Goal: Book appointment/travel/reservation

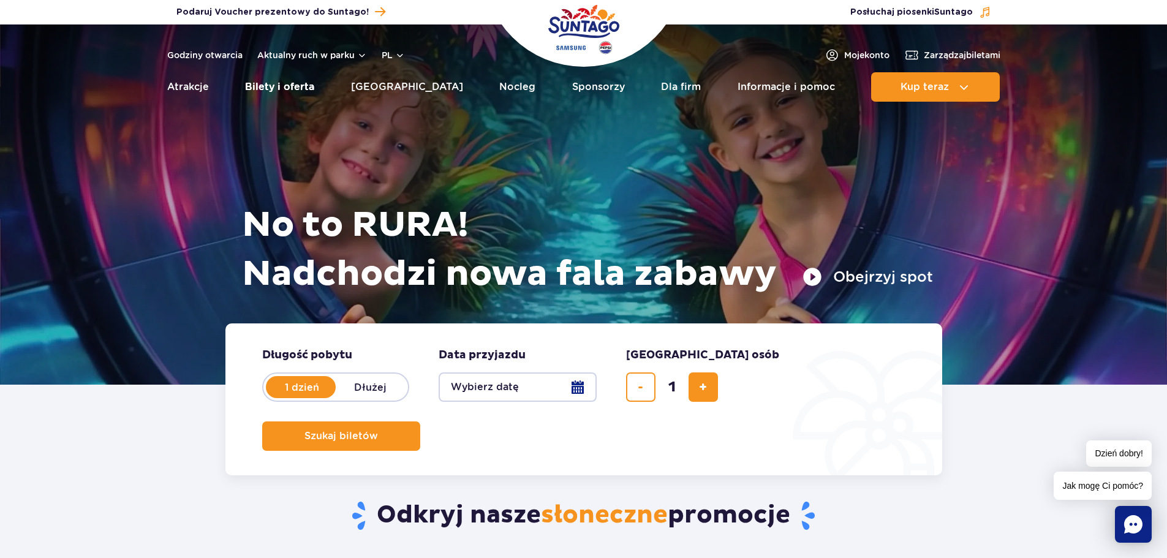
click at [310, 86] on link "Bilety i oferta" at bounding box center [279, 86] width 69 height 29
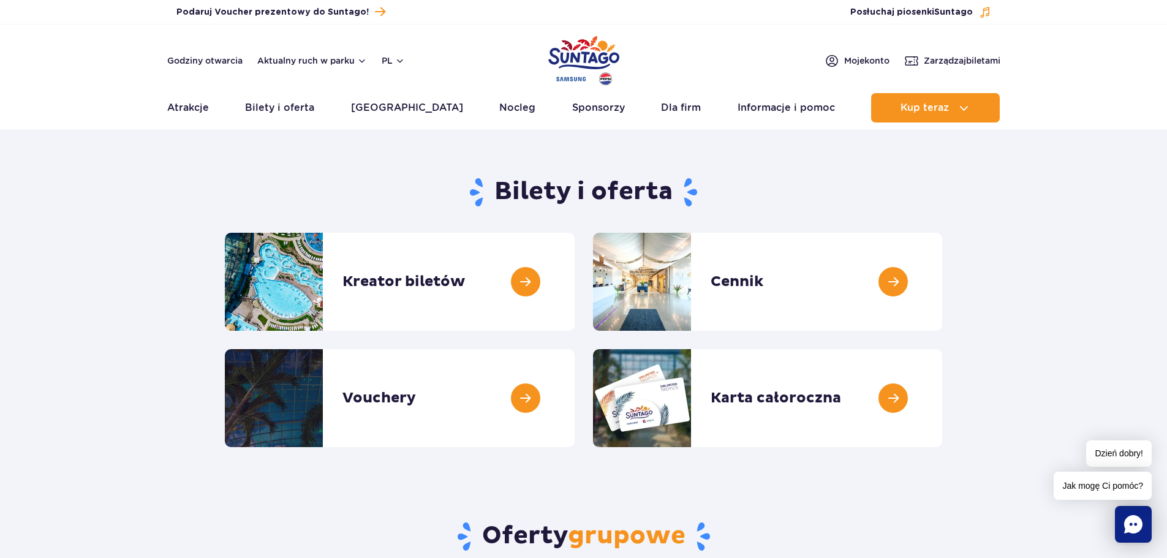
scroll to position [102, 0]
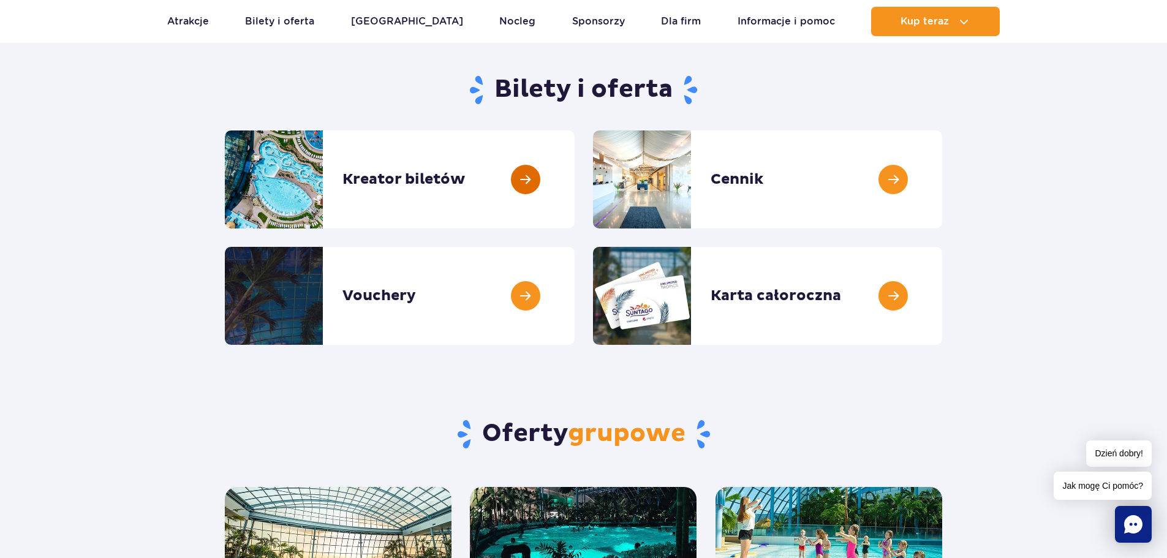
click at [574, 186] on link at bounding box center [574, 179] width 0 height 98
click at [942, 281] on link at bounding box center [942, 296] width 0 height 98
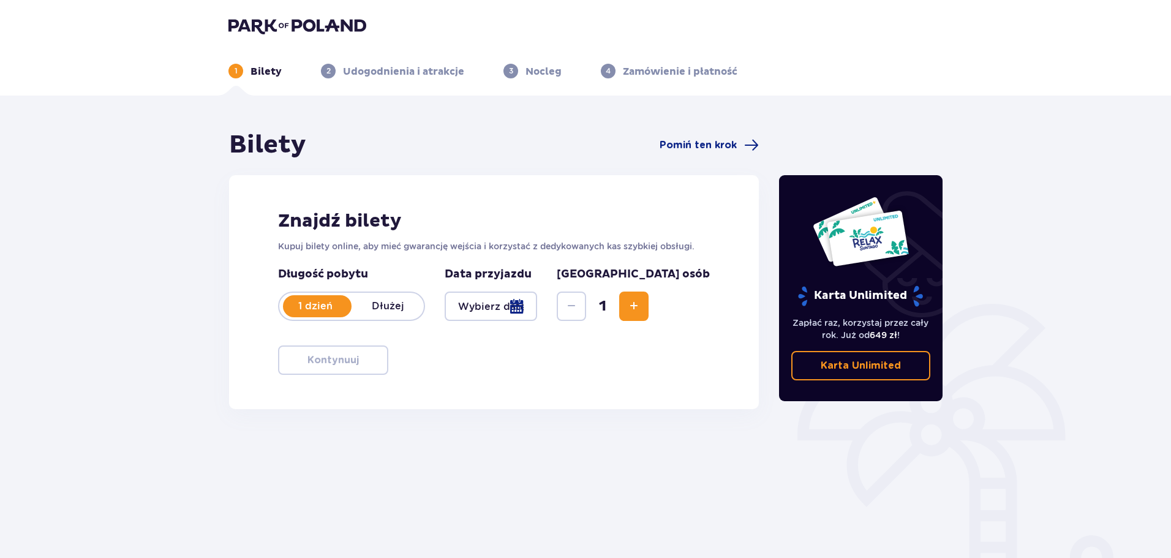
scroll to position [66, 0]
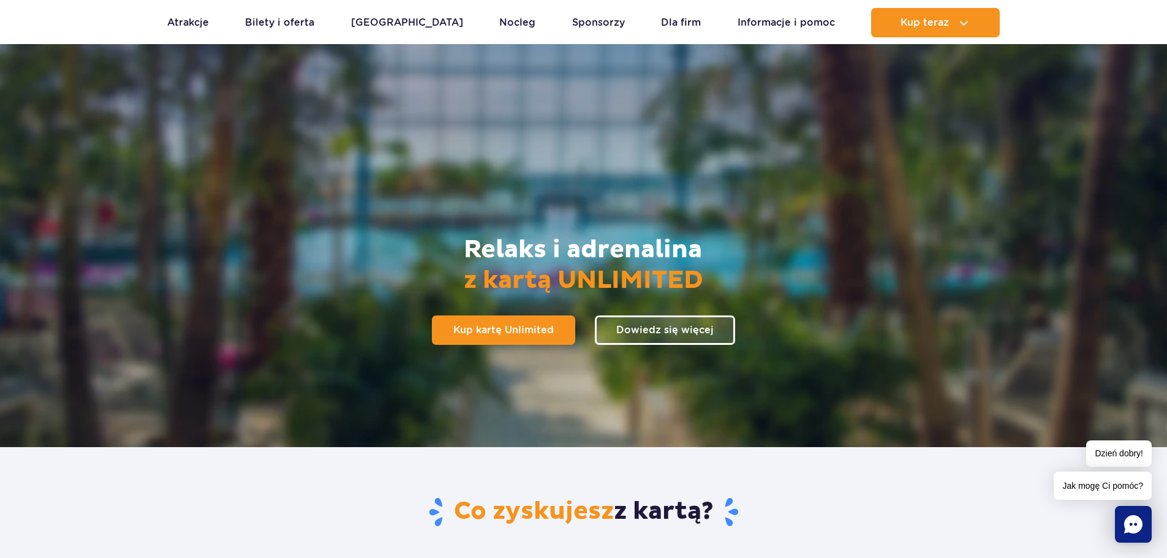
scroll to position [102, 0]
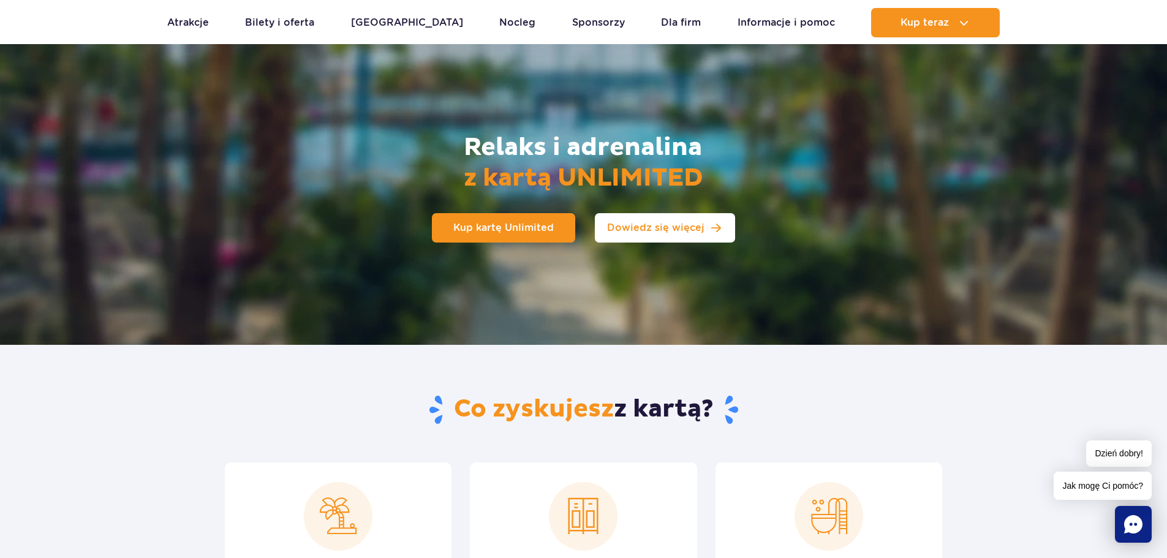
click at [630, 228] on span "Dowiedz się więcej" at bounding box center [655, 228] width 97 height 10
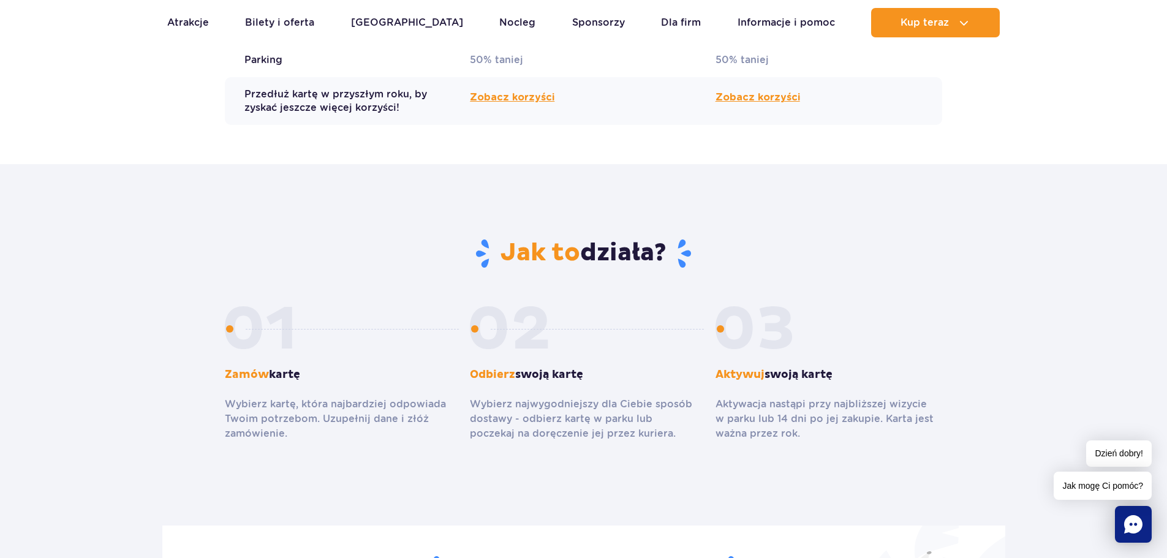
scroll to position [1876, 0]
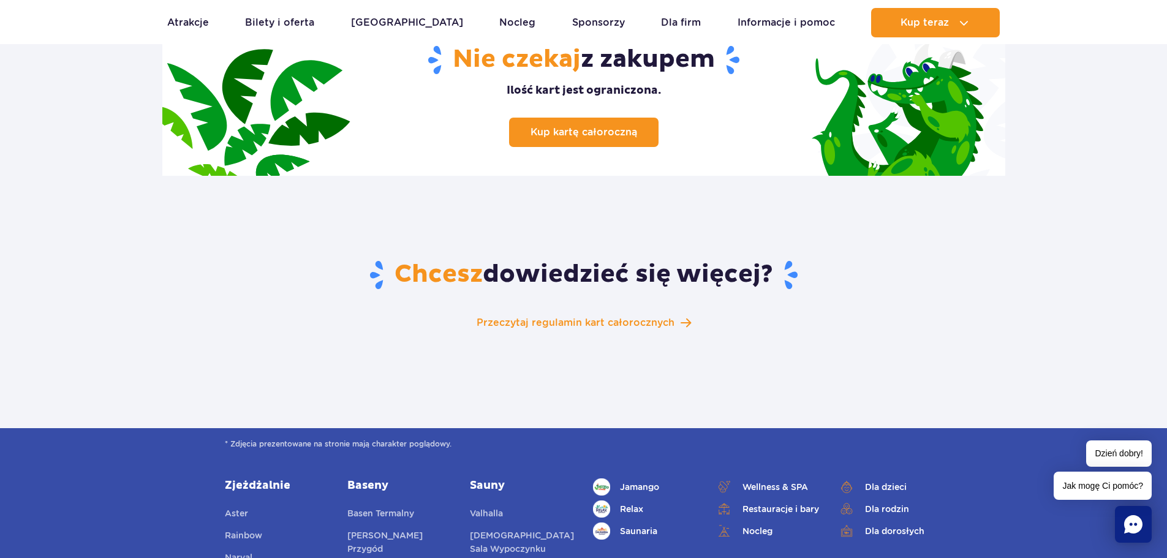
scroll to position [102, 0]
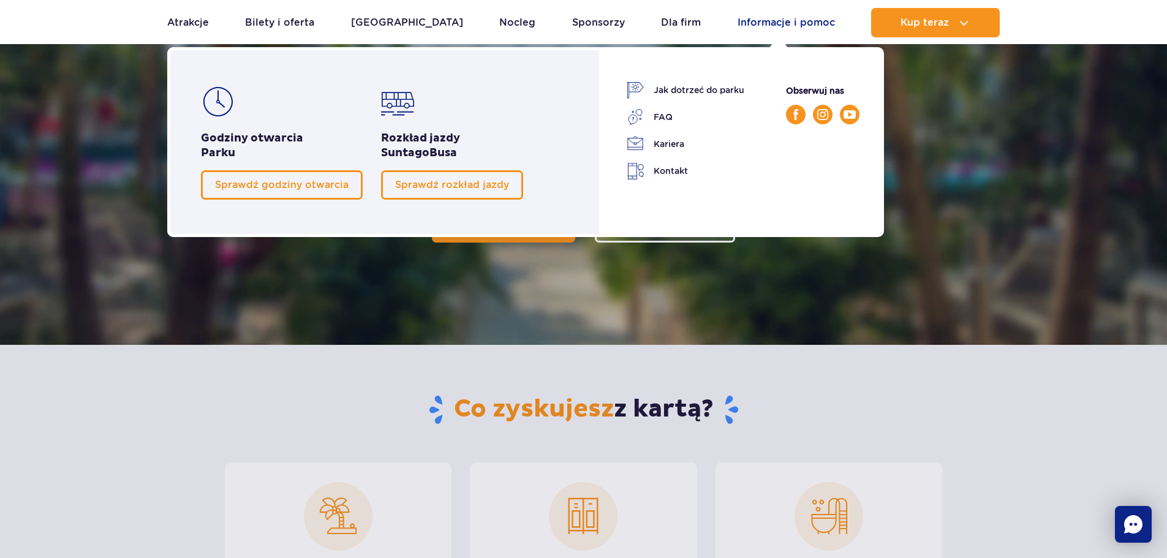
click at [763, 25] on link "Informacje i pomoc" at bounding box center [785, 22] width 97 height 29
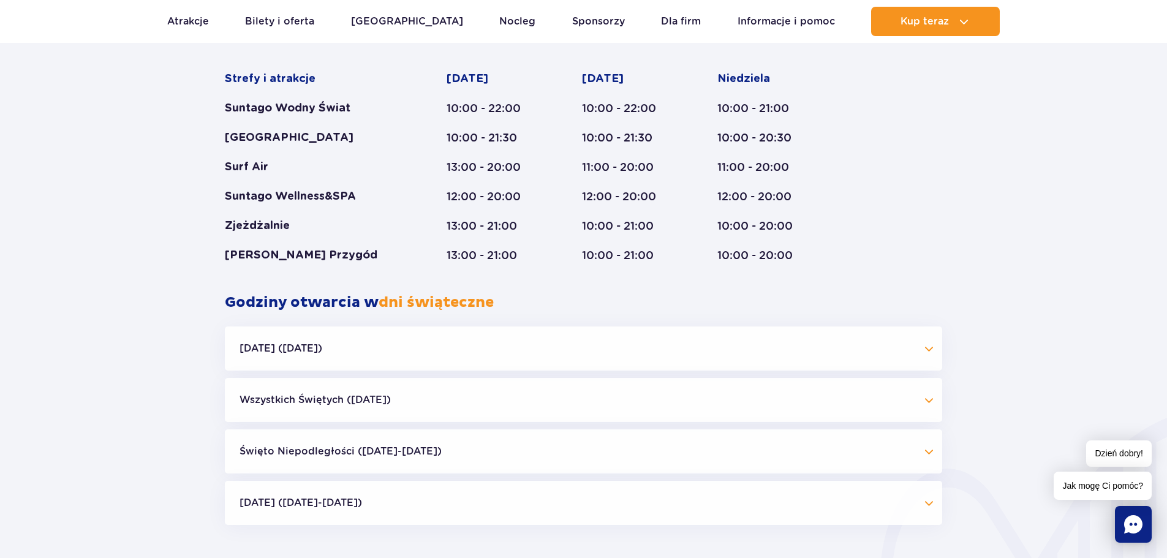
scroll to position [1021, 0]
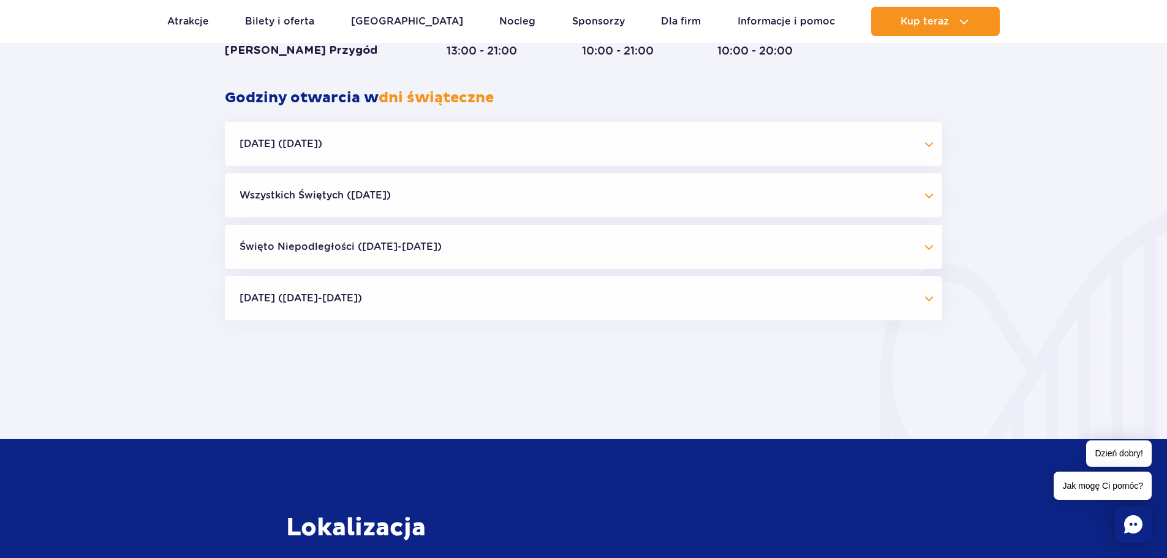
click at [467, 145] on button "[DATE] ([DATE])" at bounding box center [583, 144] width 717 height 44
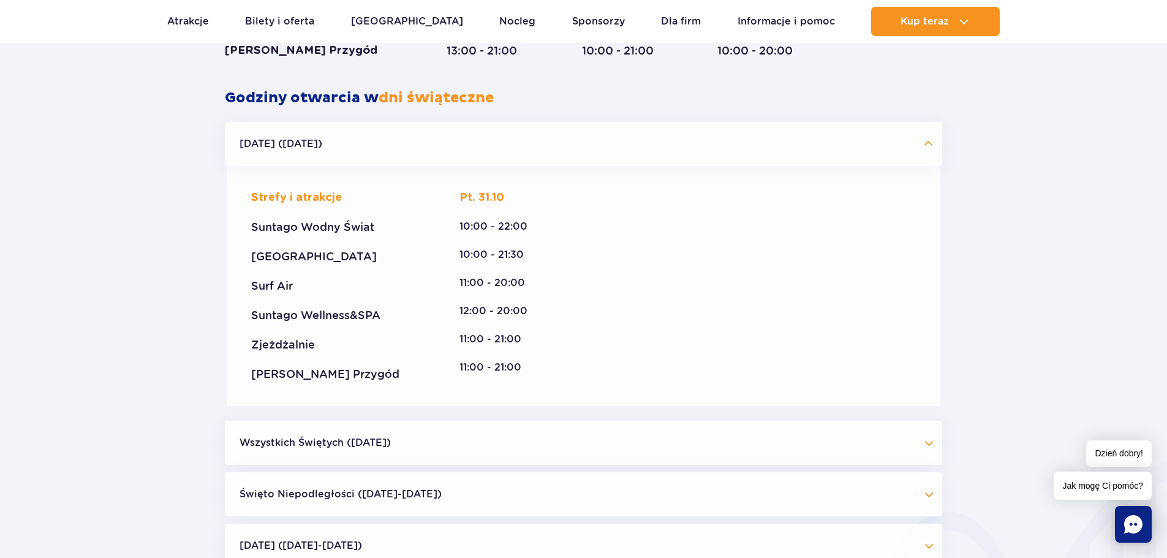
click at [468, 148] on button "[DATE] ([DATE])" at bounding box center [583, 144] width 717 height 44
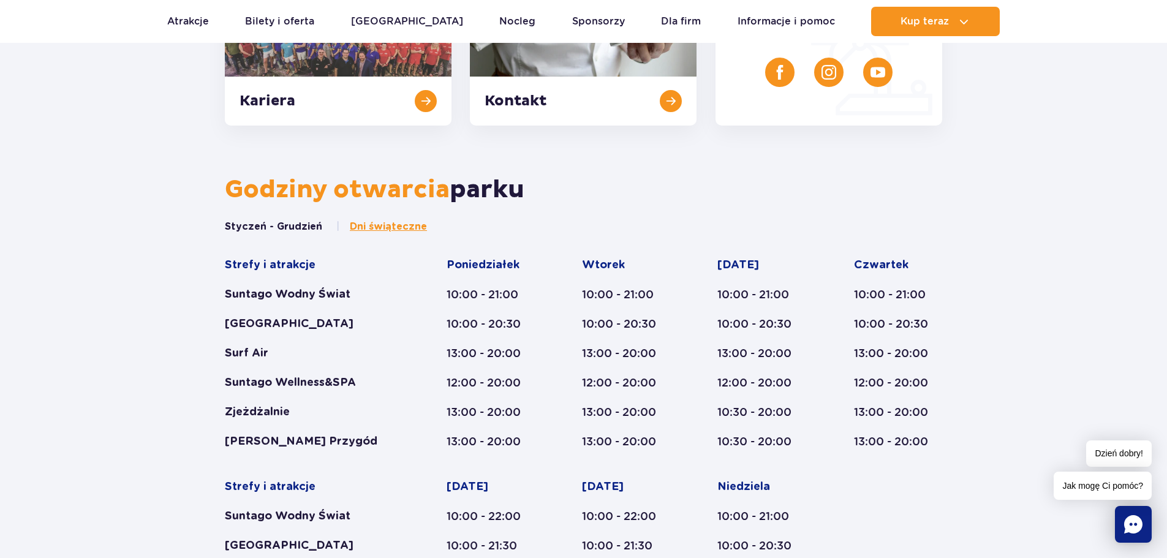
scroll to position [0, 0]
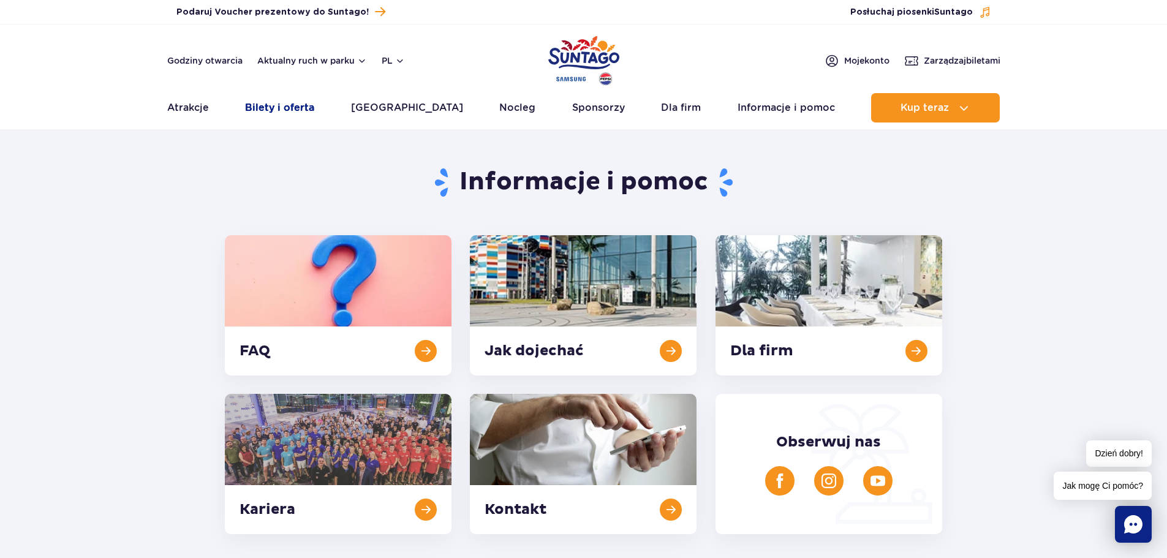
click at [314, 108] on link "Bilety i oferta" at bounding box center [279, 107] width 69 height 29
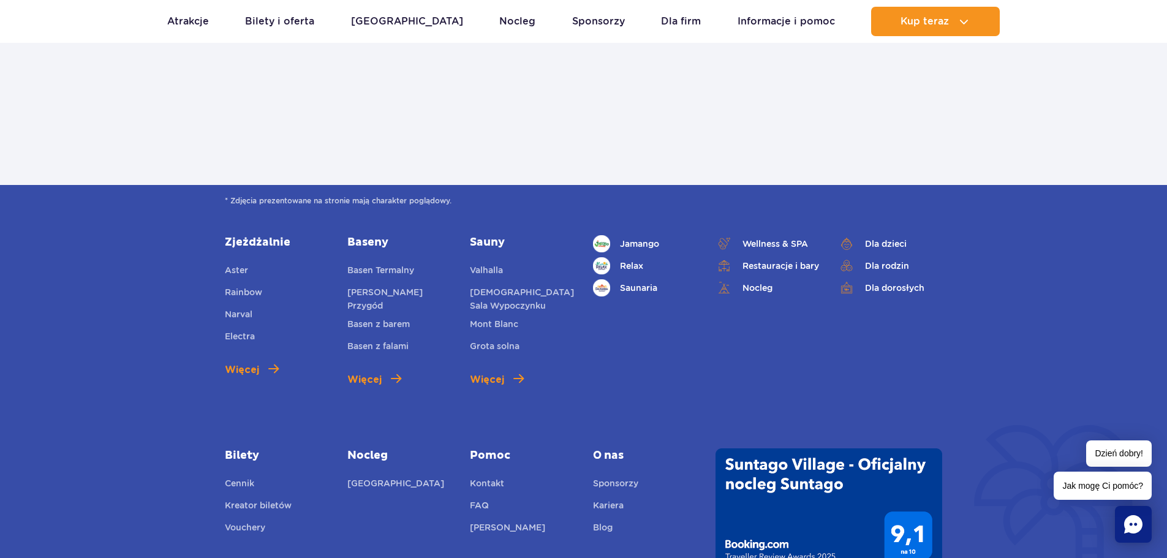
scroll to position [1531, 0]
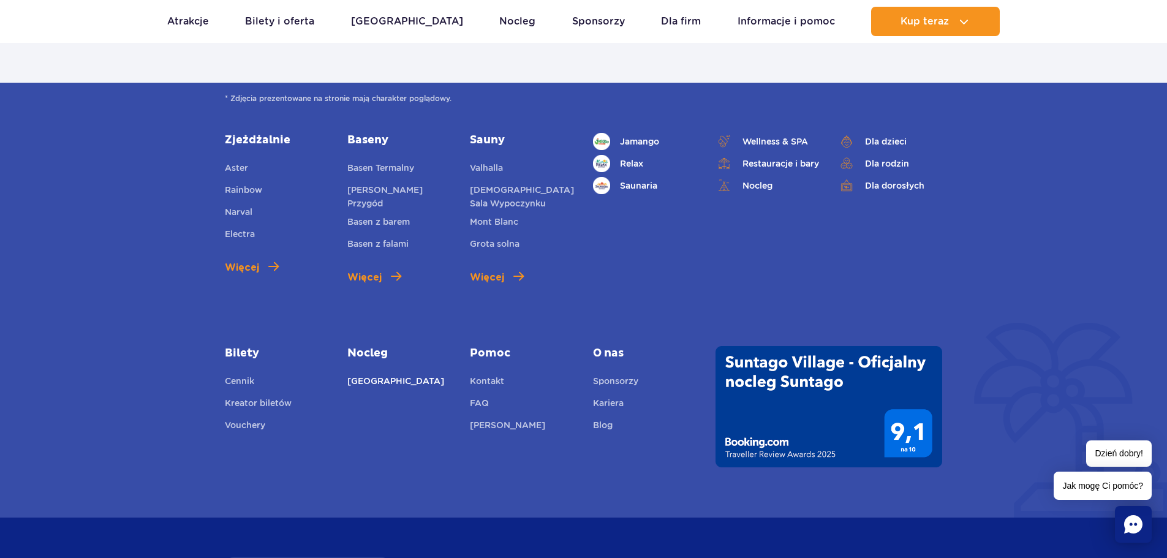
click at [369, 382] on link "Suntago Village" at bounding box center [395, 382] width 97 height 17
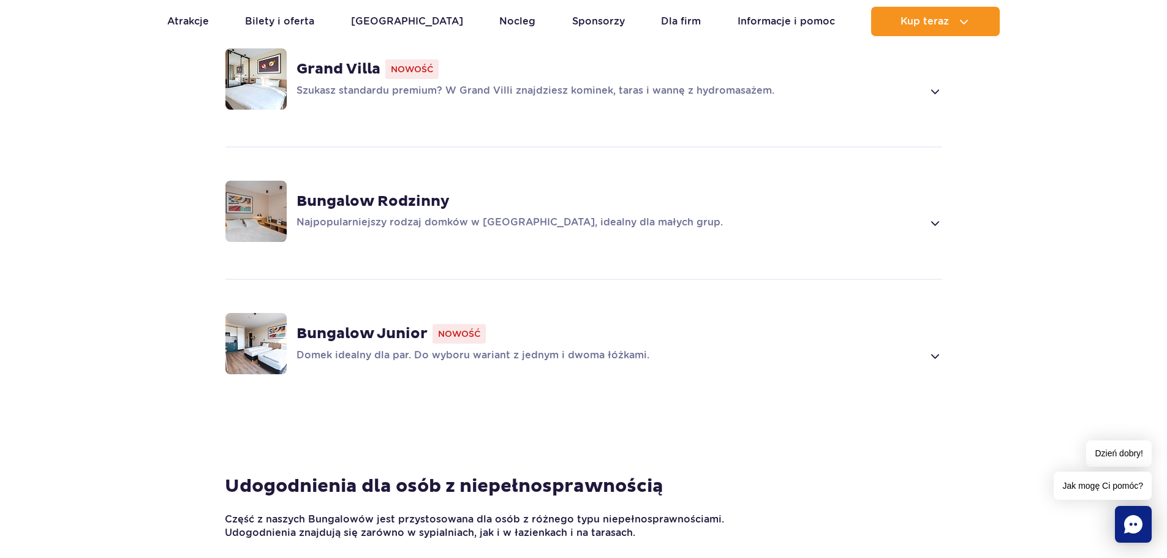
scroll to position [1021, 0]
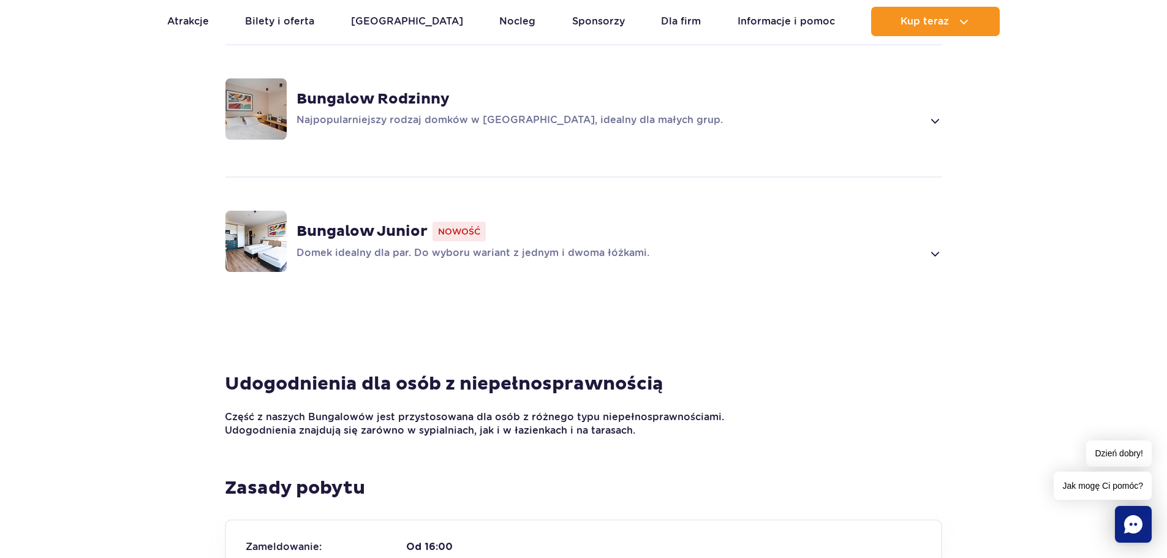
click at [498, 246] on p "Domek idealny dla par. Do wyboru wariant z jednym i dwoma łóżkami." at bounding box center [609, 253] width 627 height 15
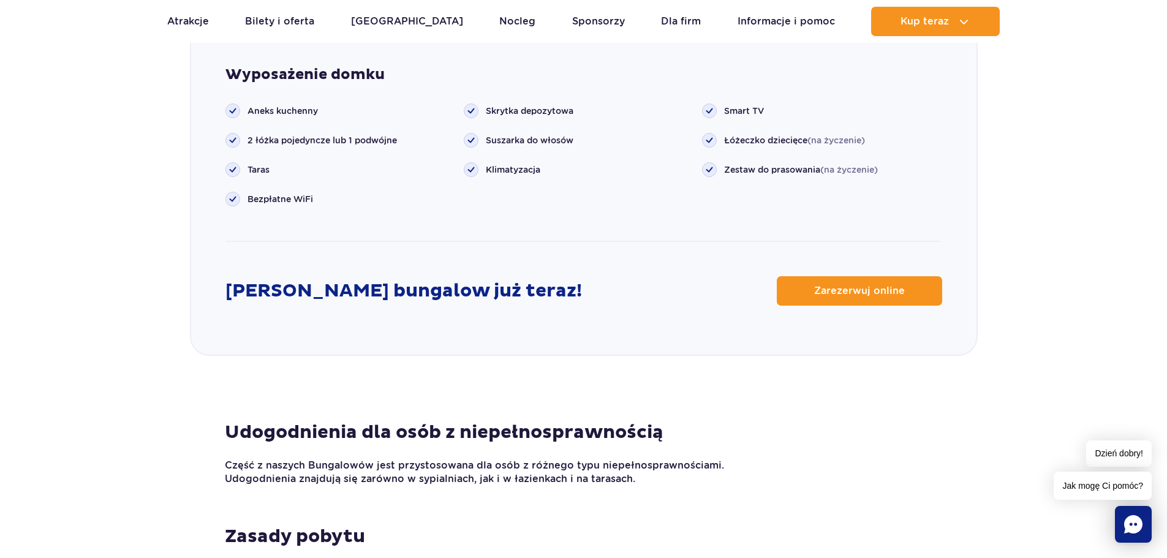
scroll to position [1735, 0]
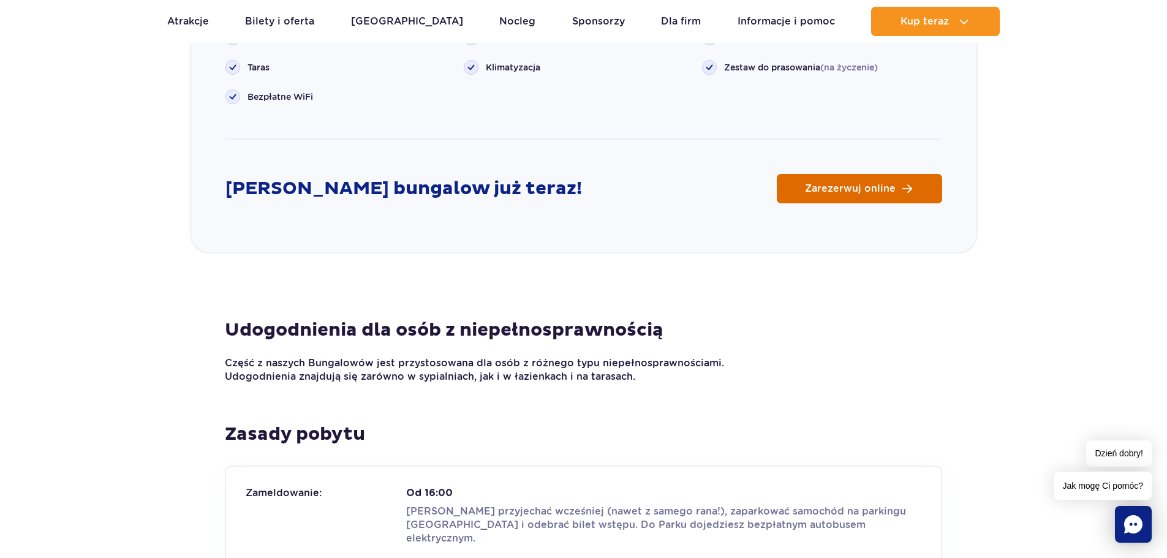
click at [829, 179] on link "Zarezerwuj online" at bounding box center [859, 188] width 165 height 29
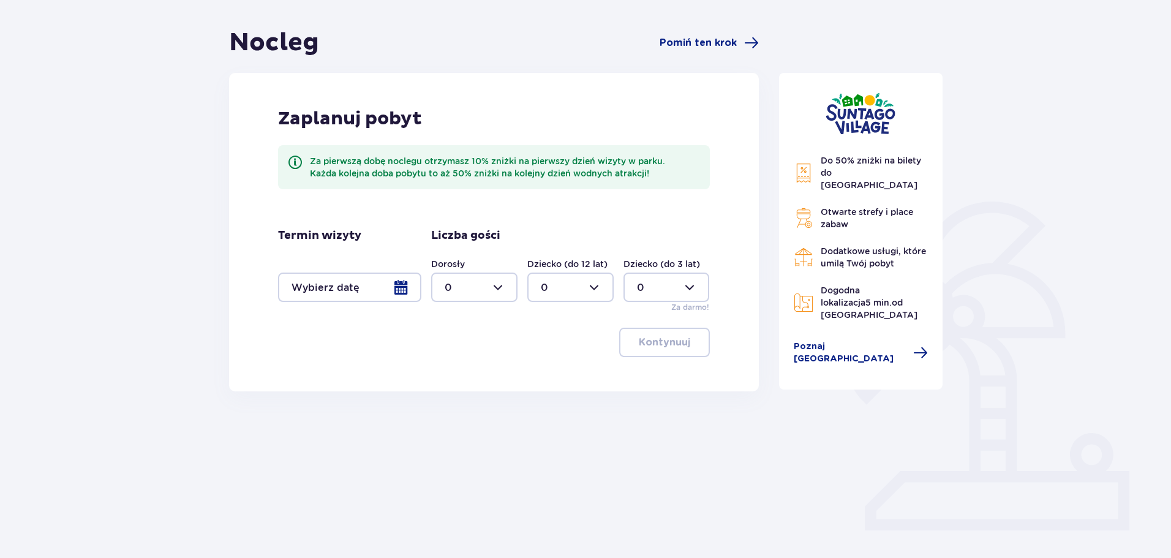
scroll to position [122, 0]
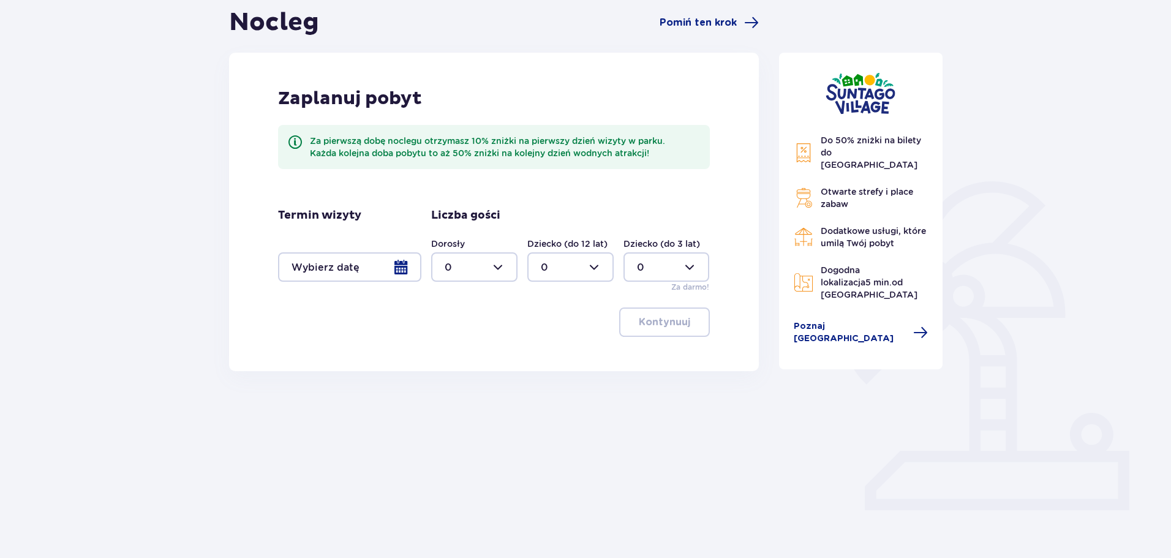
click at [495, 266] on div at bounding box center [474, 266] width 86 height 29
drag, startPoint x: 456, startPoint y: 351, endPoint x: 498, endPoint y: 308, distance: 59.8
click at [456, 352] on div "2" at bounding box center [474, 355] width 59 height 13
type input "2"
click at [575, 276] on div at bounding box center [570, 266] width 86 height 29
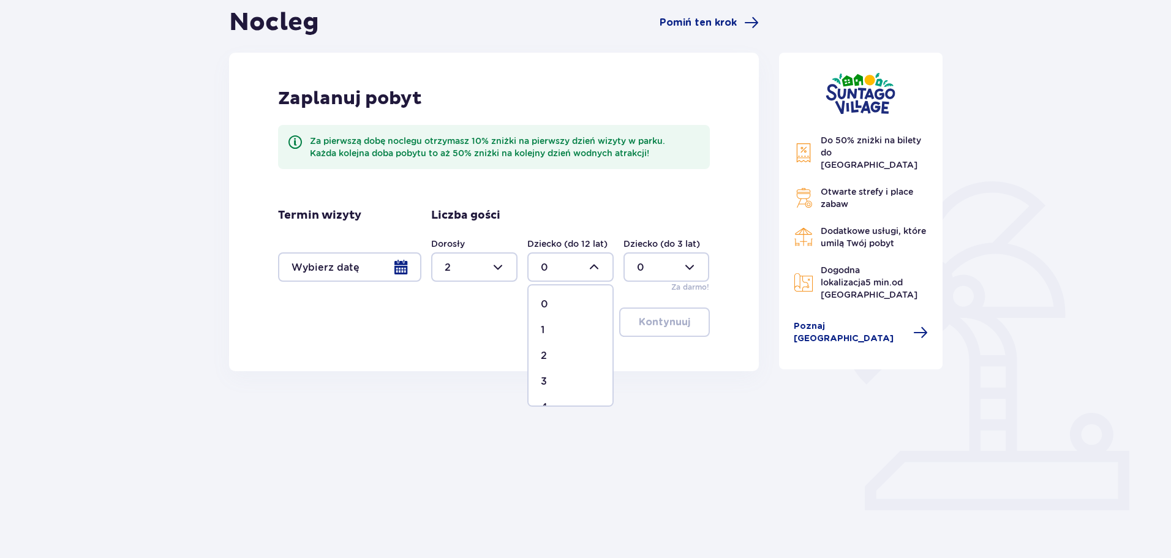
click at [663, 271] on div at bounding box center [666, 266] width 86 height 29
click at [648, 356] on div "2" at bounding box center [666, 355] width 59 height 13
click at [646, 274] on div at bounding box center [666, 266] width 86 height 29
click at [655, 295] on span "0" at bounding box center [667, 305] width 84 height 26
type input "0"
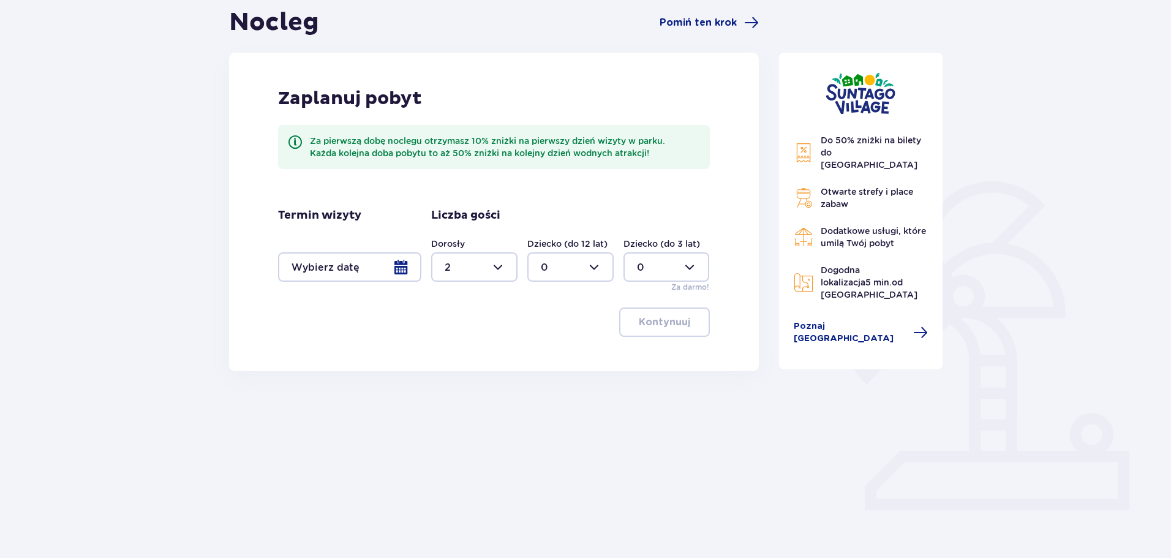
click at [356, 274] on div at bounding box center [349, 266] width 143 height 29
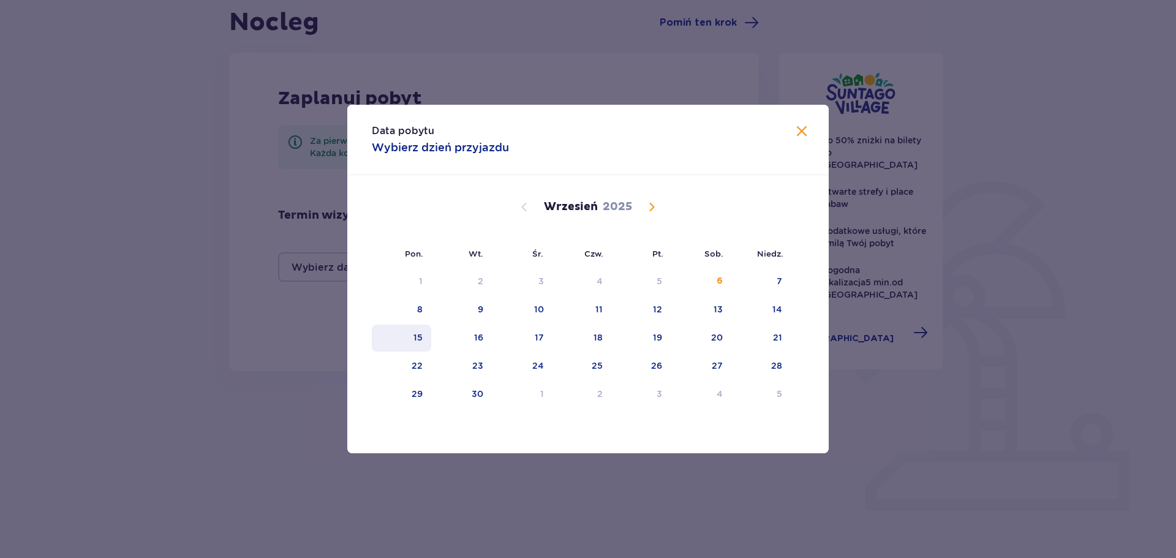
click at [424, 343] on div "15" at bounding box center [401, 338] width 59 height 27
click at [535, 337] on div "17" at bounding box center [539, 337] width 9 height 12
type input "15.09.25 - 17.09.25"
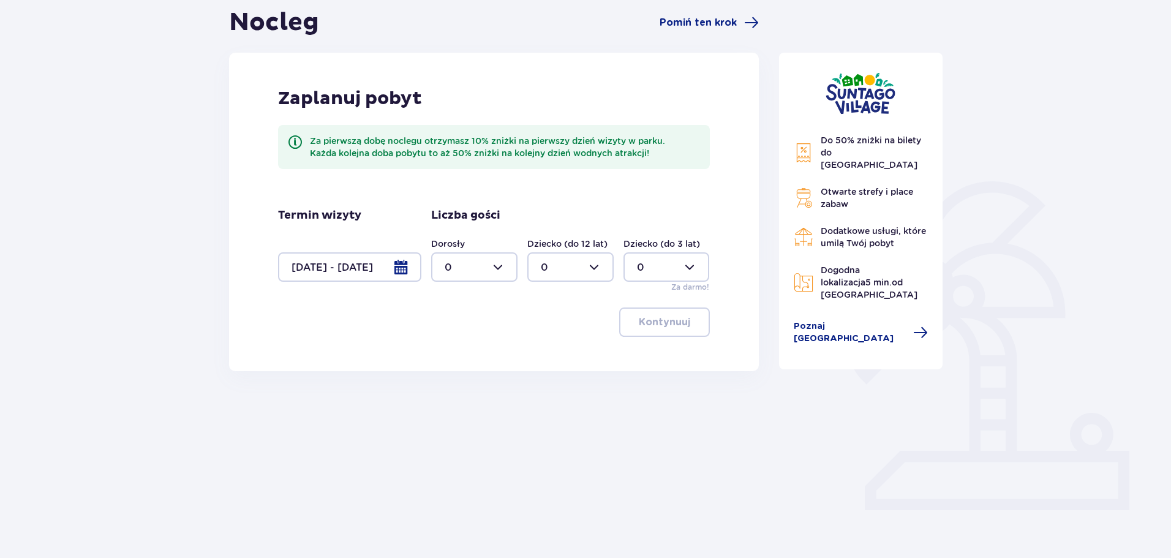
click at [473, 276] on div at bounding box center [474, 266] width 86 height 29
click at [465, 353] on div "2" at bounding box center [474, 355] width 59 height 13
type input "2"
drag, startPoint x: 658, startPoint y: 325, endPoint x: 631, endPoint y: 325, distance: 26.9
click at [659, 325] on p "Kontynuuj" at bounding box center [664, 321] width 51 height 13
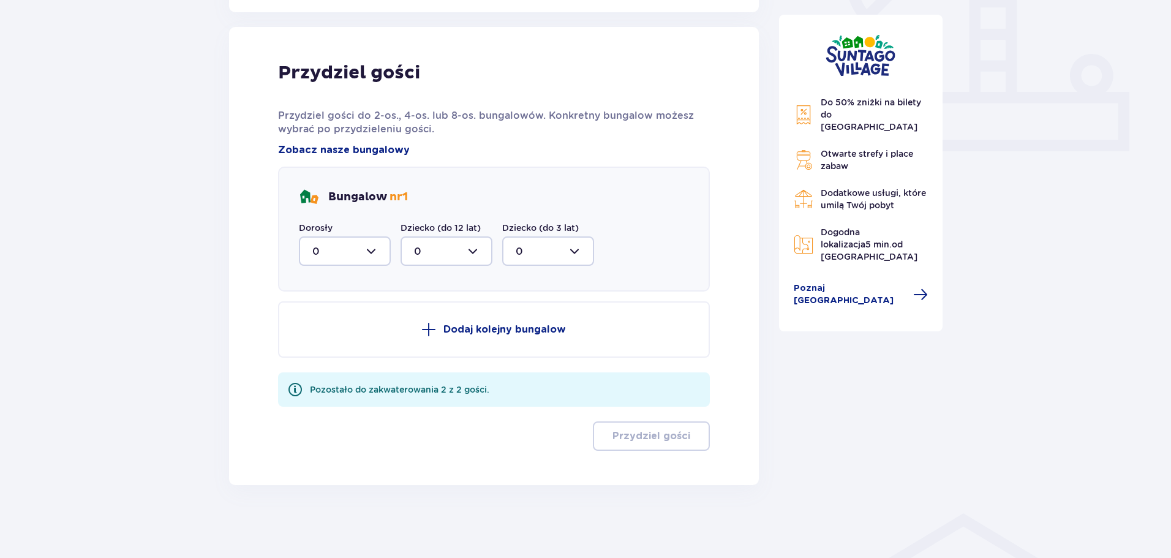
scroll to position [482, 0]
click at [363, 250] on div at bounding box center [345, 250] width 92 height 29
click at [341, 339] on div "2" at bounding box center [344, 339] width 65 height 13
type input "2"
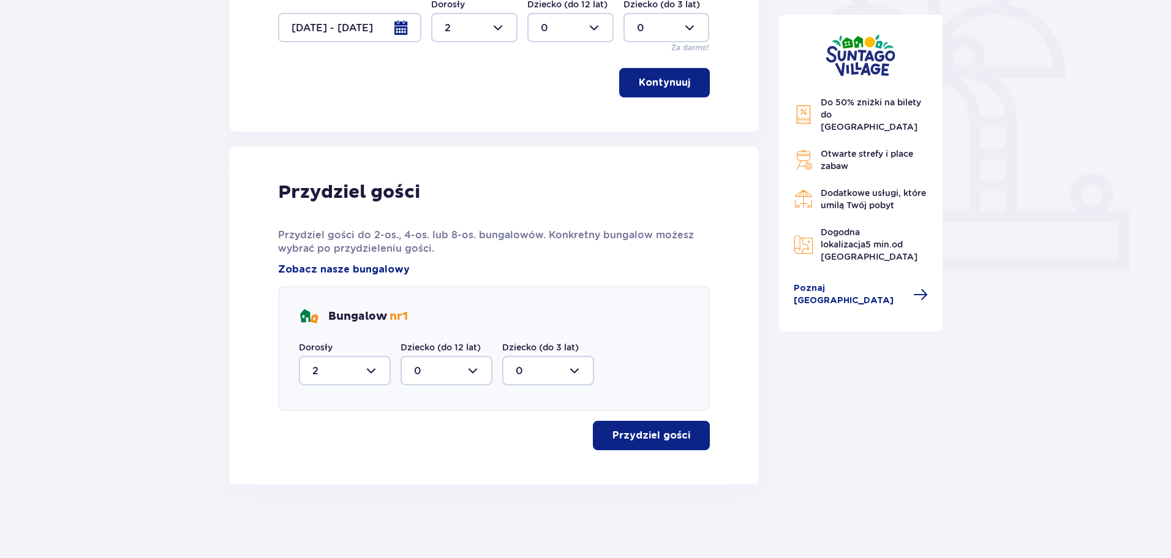
scroll to position [362, 0]
click at [649, 429] on p "Przydziel gości" at bounding box center [651, 435] width 78 height 13
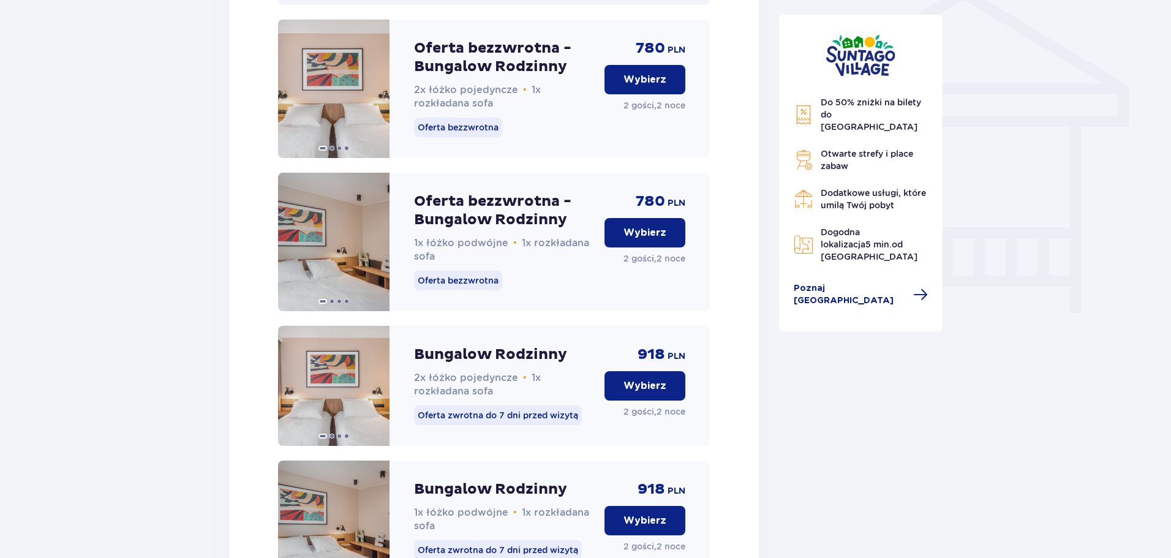
scroll to position [702, 0]
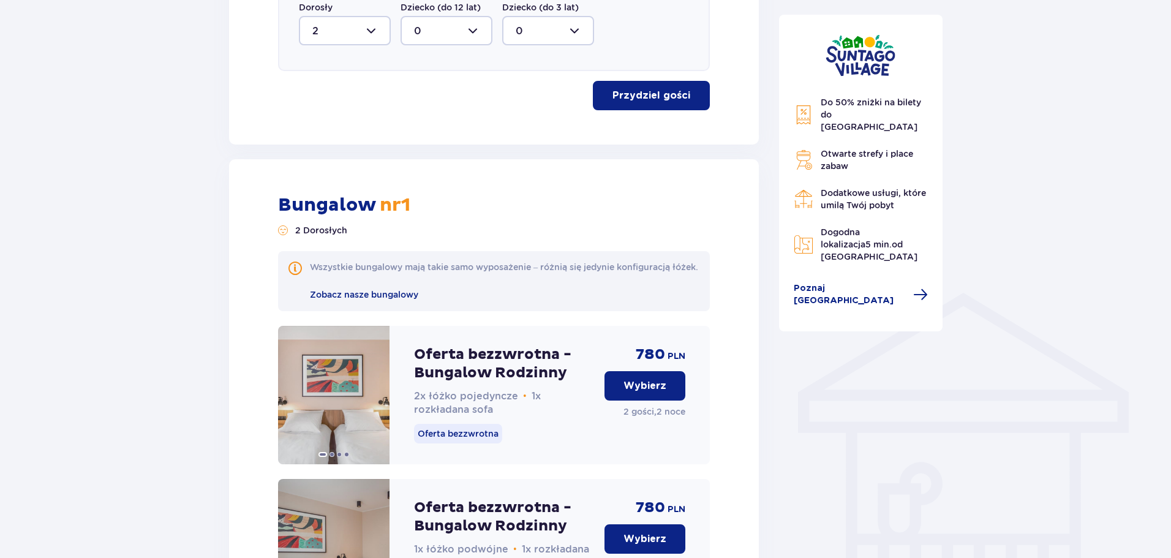
click at [650, 393] on p "Wybierz" at bounding box center [644, 385] width 43 height 13
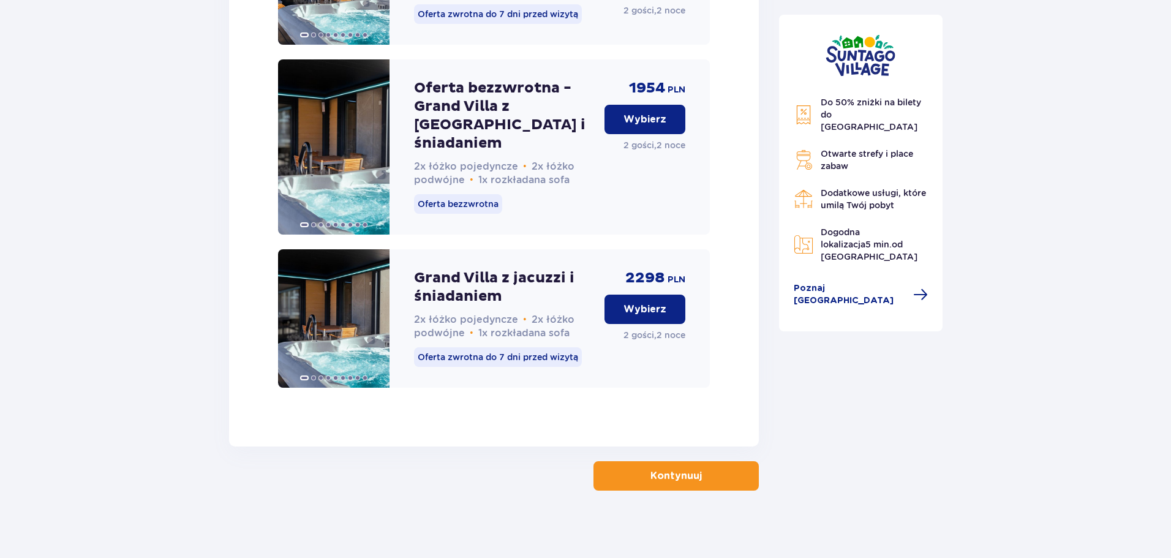
click at [690, 469] on p "Kontynuuj" at bounding box center [675, 475] width 51 height 13
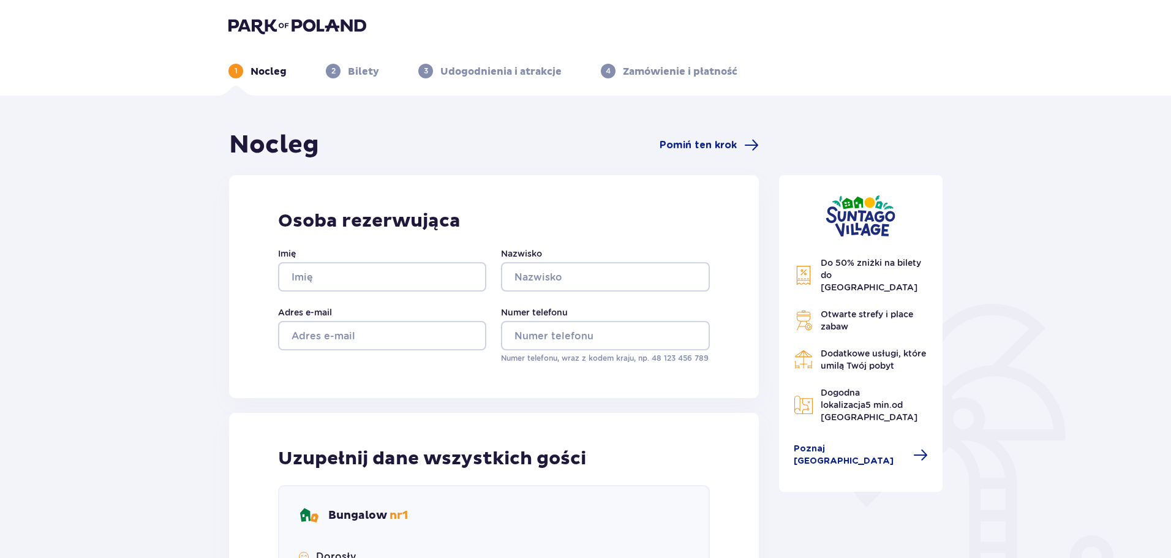
scroll to position [393, 0]
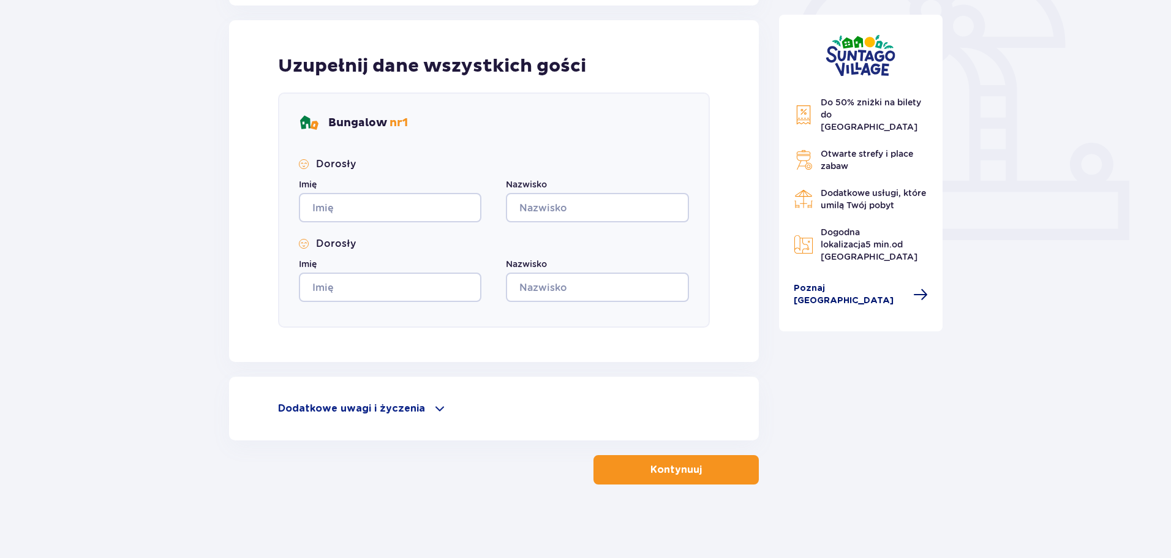
click at [870, 282] on span "Poznaj Suntago Village" at bounding box center [850, 294] width 113 height 24
click at [810, 282] on span "Poznaj Suntago Village" at bounding box center [850, 294] width 113 height 24
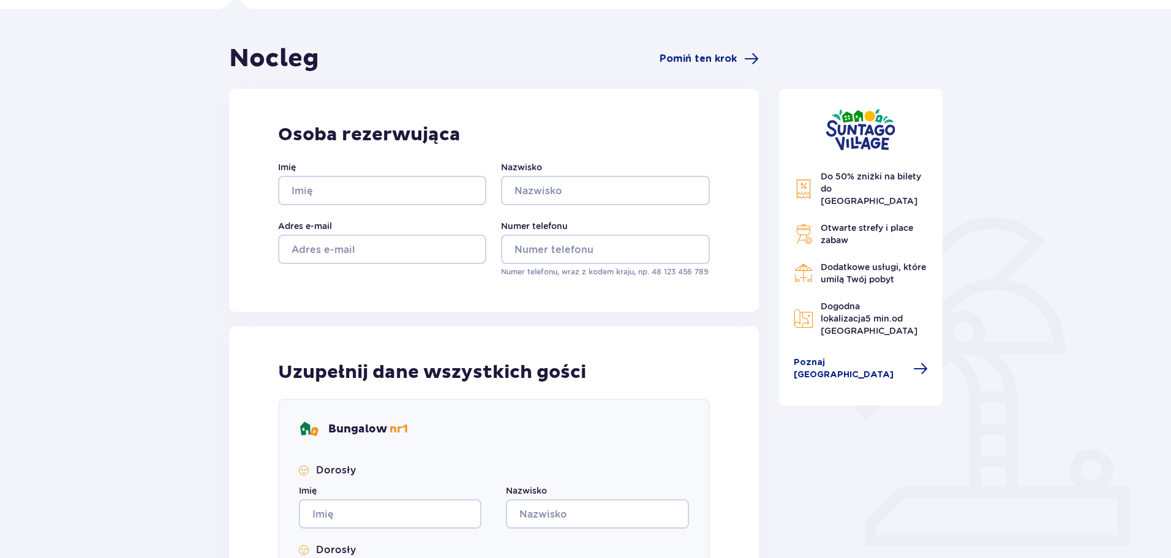
scroll to position [0, 0]
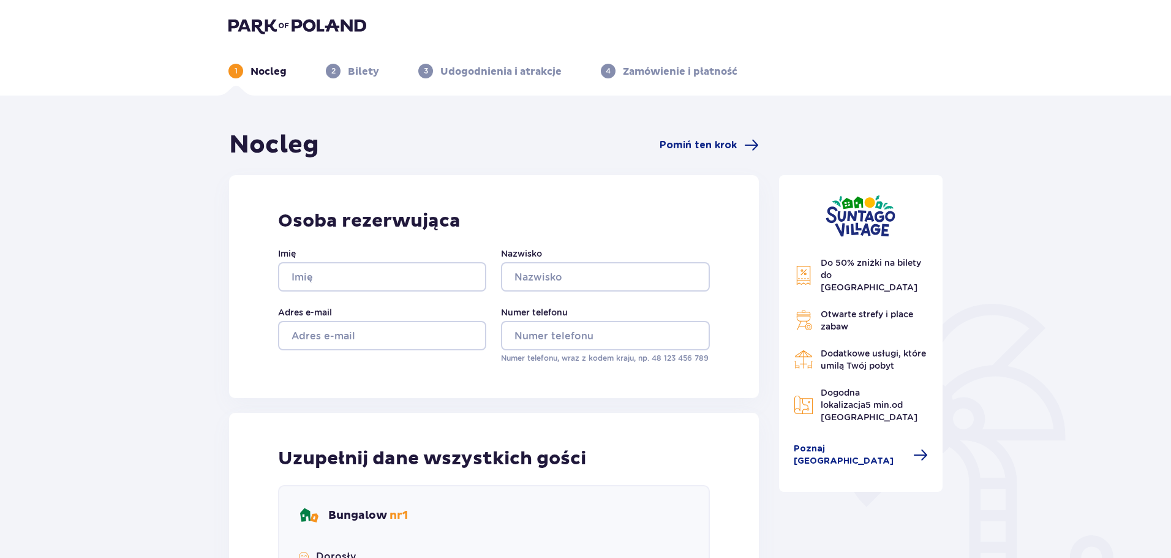
scroll to position [122, 0]
